Goal: Information Seeking & Learning: Learn about a topic

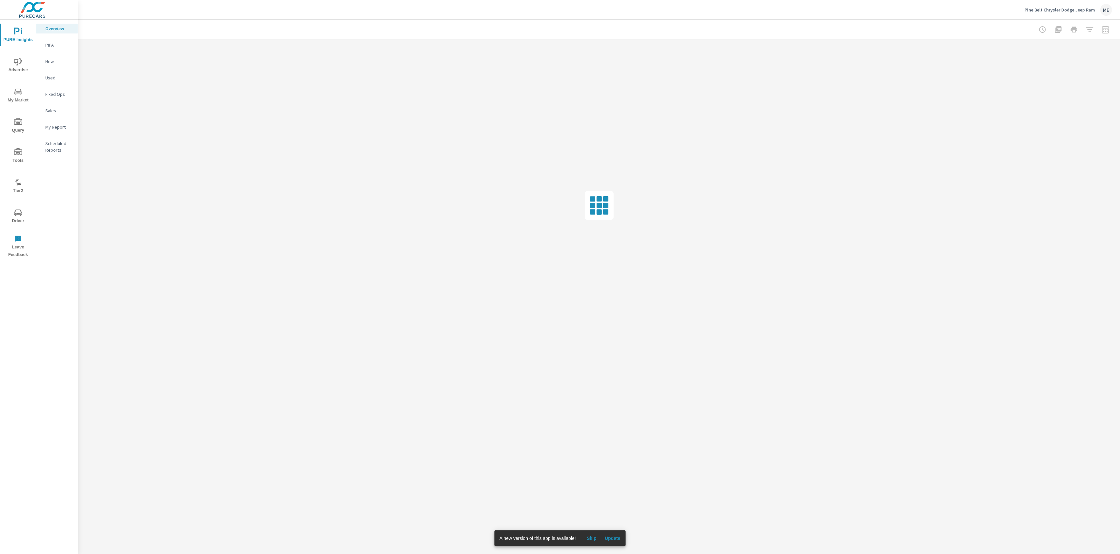
click at [610, 538] on span "Update" at bounding box center [613, 538] width 16 height 6
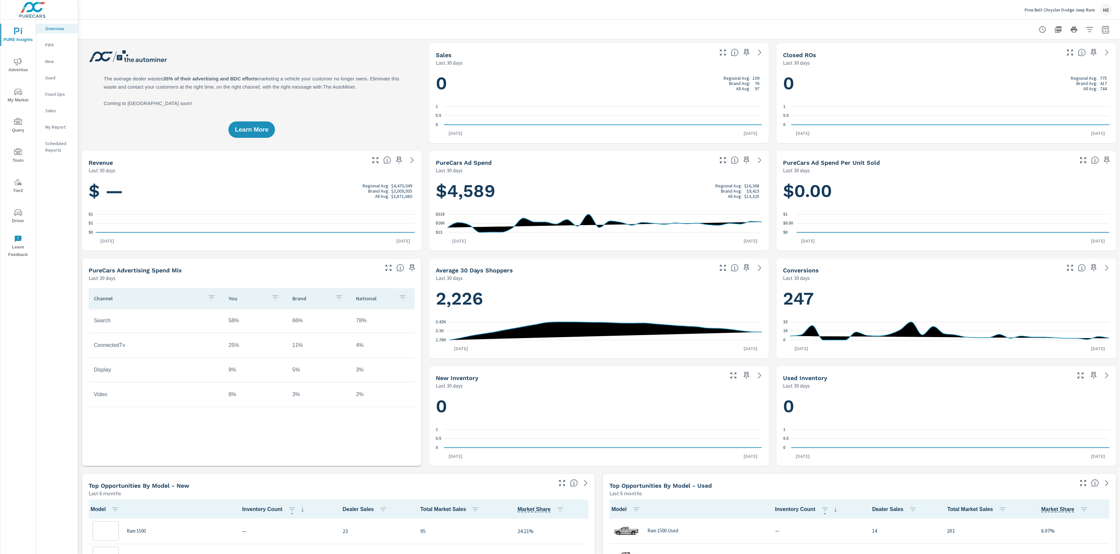
scroll to position [0, 0]
click at [21, 93] on icon "nav menu" at bounding box center [18, 92] width 8 height 8
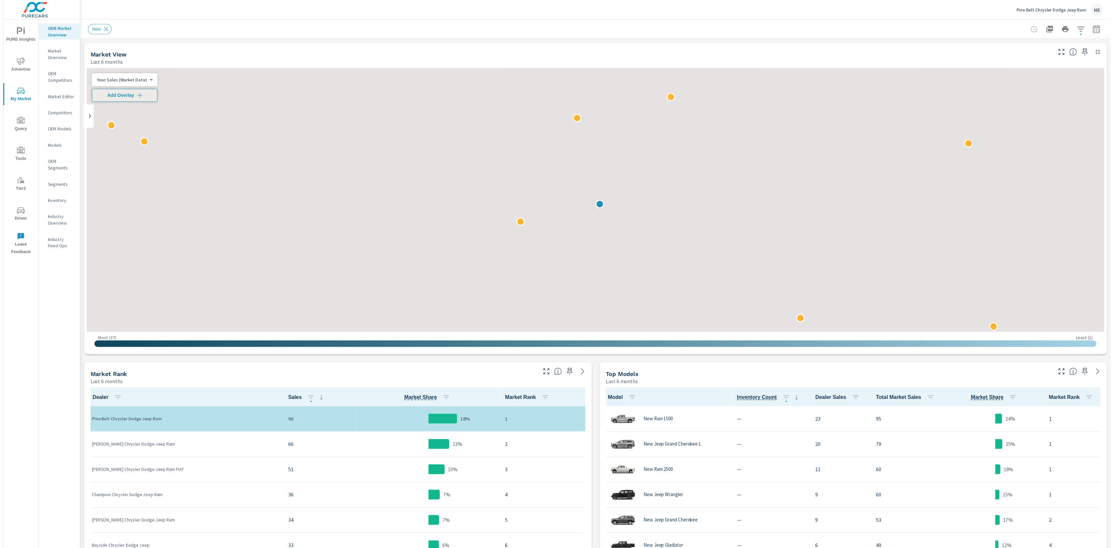
scroll to position [0, 0]
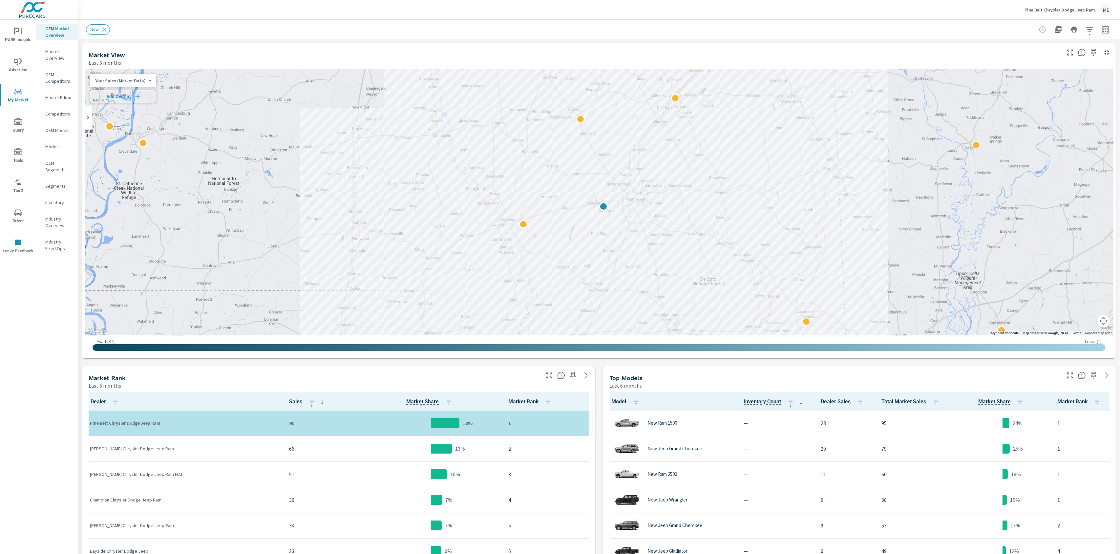
click at [130, 99] on span "Add Overlay" at bounding box center [123, 96] width 60 height 7
click at [1091, 27] on icon "button" at bounding box center [1090, 29] width 7 height 5
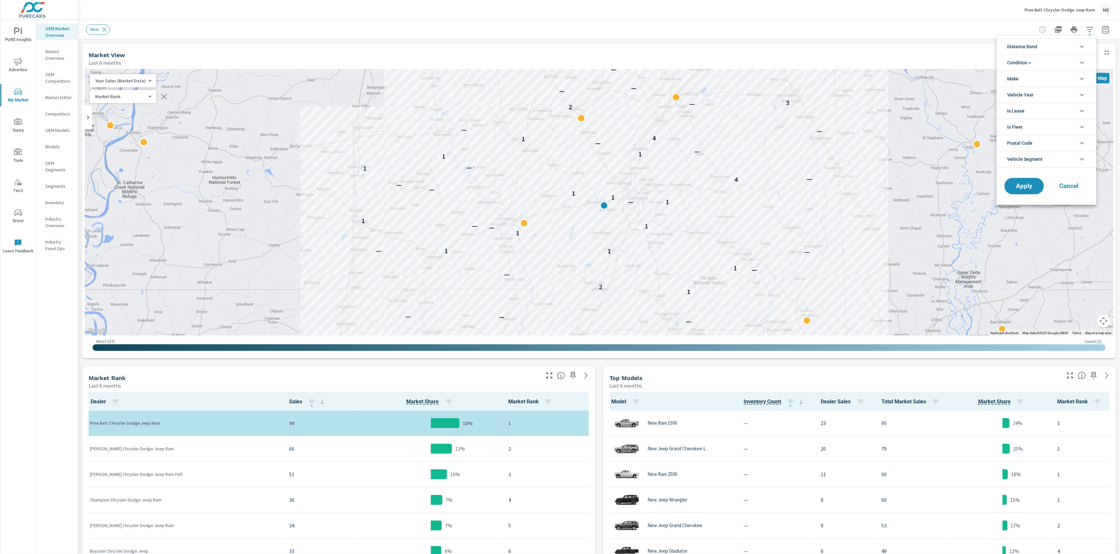
click at [1029, 45] on span "Distance Band" at bounding box center [1022, 47] width 30 height 16
click at [1021, 64] on span "0-10" at bounding box center [1054, 62] width 72 height 8
click at [1023, 76] on span "10-20" at bounding box center [1054, 77] width 72 height 8
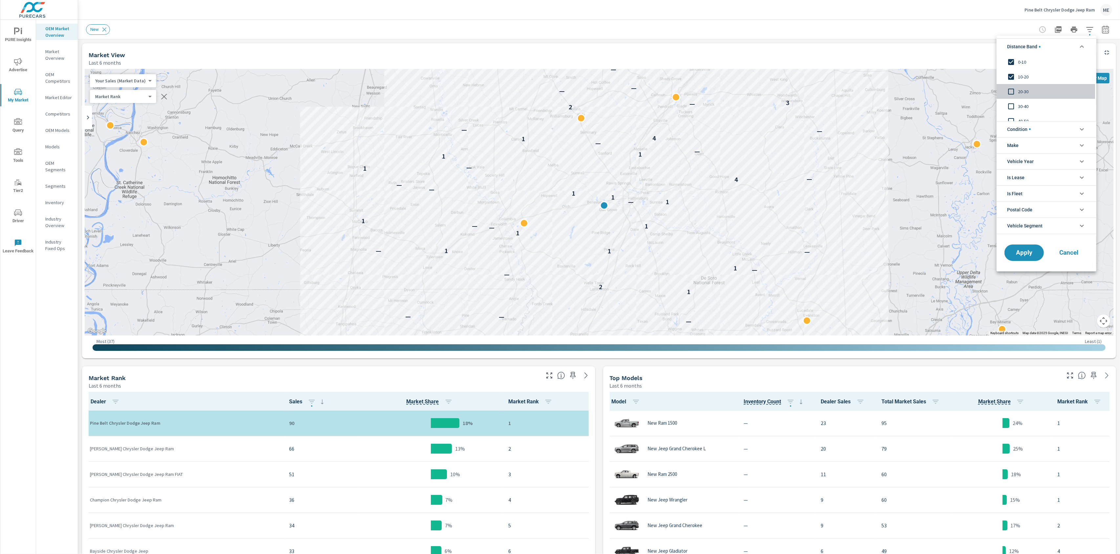
click at [1024, 88] on span "20-30" at bounding box center [1054, 92] width 72 height 8
drag, startPoint x: 1023, startPoint y: 131, endPoint x: 1041, endPoint y: 171, distance: 43.5
click at [1023, 131] on span "Condition" at bounding box center [1019, 129] width 24 height 16
click at [1032, 175] on li "Make" at bounding box center [1047, 175] width 100 height 16
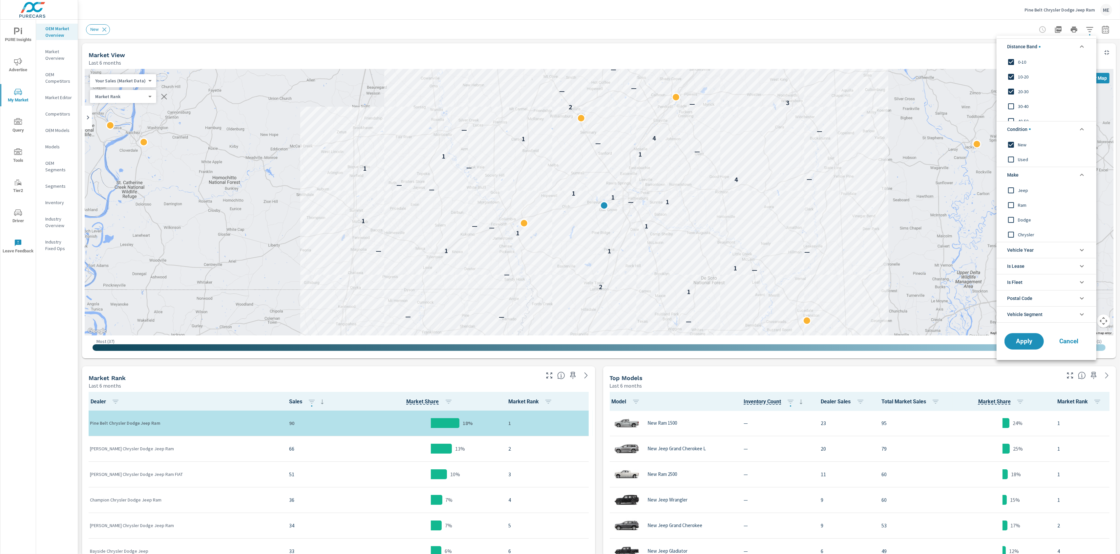
click at [1018, 195] on div "Jeep" at bounding box center [1046, 190] width 98 height 15
click at [1019, 205] on span "Ram" at bounding box center [1054, 205] width 72 height 8
click at [1020, 217] on span "Dodge" at bounding box center [1054, 220] width 72 height 8
click at [1025, 235] on span "Chrysler" at bounding box center [1054, 234] width 72 height 8
click at [1026, 339] on span "Apply" at bounding box center [1024, 341] width 27 height 6
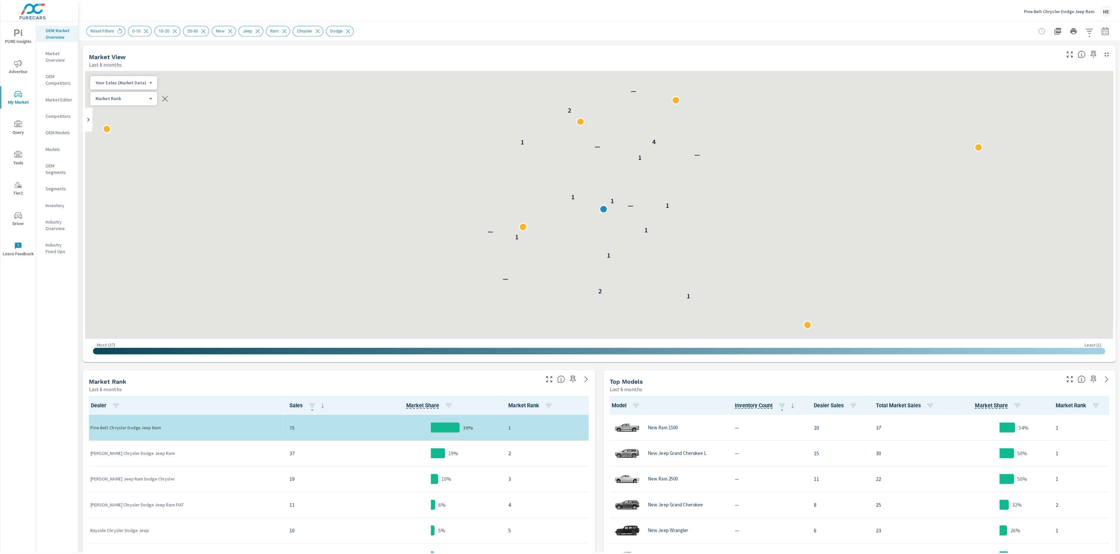
scroll to position [0, 0]
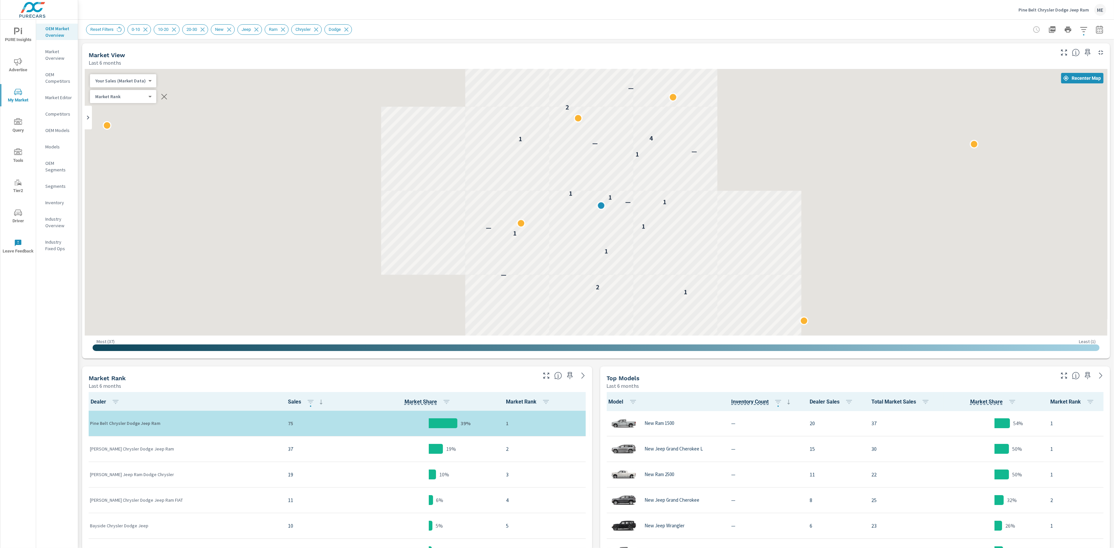
click at [413, 15] on div "Pine Belt Chrysler Dodge Jeep Ram ME" at bounding box center [596, 9] width 1020 height 19
